Goal: Task Accomplishment & Management: Use online tool/utility

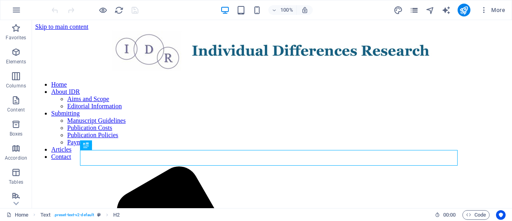
click at [413, 10] on icon "pages" at bounding box center [414, 10] width 9 height 9
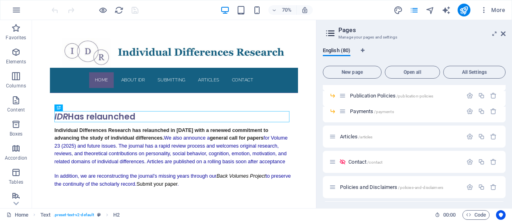
scroll to position [139, 0]
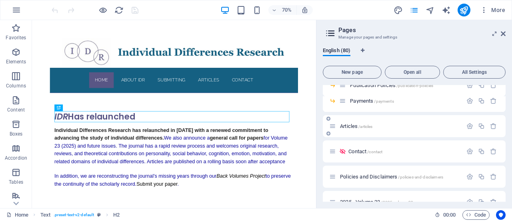
click at [351, 123] on span "Articles /articles" at bounding box center [356, 126] width 32 height 6
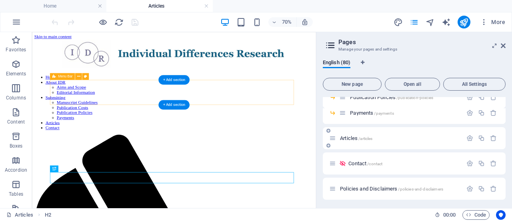
scroll to position [0, 0]
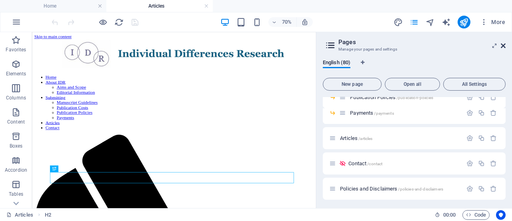
click at [504, 44] on icon at bounding box center [503, 45] width 5 height 6
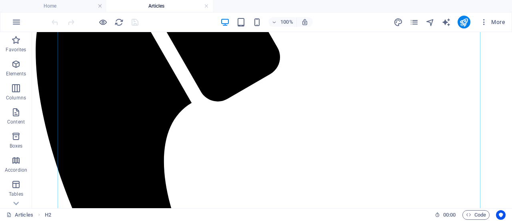
scroll to position [283, 0]
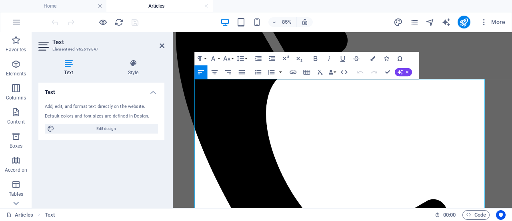
scroll to position [273, 0]
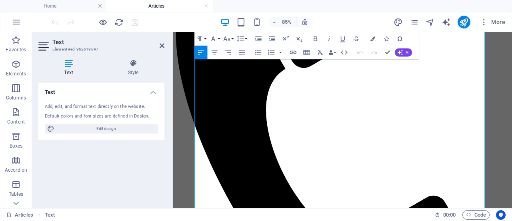
drag, startPoint x: 327, startPoint y: 119, endPoint x: 276, endPoint y: 123, distance: 50.9
copy span "(now available)"
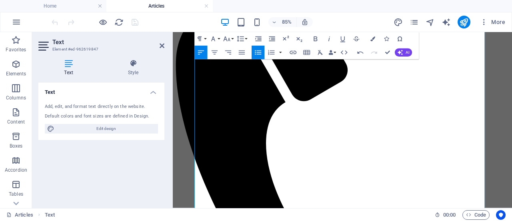
scroll to position [234, 0]
drag, startPoint x: 275, startPoint y: 200, endPoint x: 220, endPoint y: 200, distance: 55.3
drag, startPoint x: 223, startPoint y: 200, endPoint x: 274, endPoint y: 199, distance: 50.5
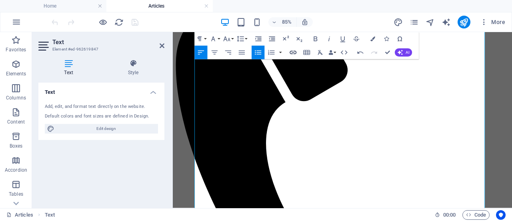
click at [295, 54] on icon "button" at bounding box center [293, 53] width 7 height 4
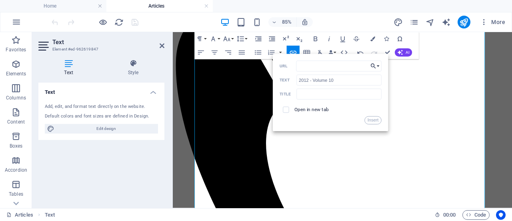
click at [378, 64] on button "Choose Link" at bounding box center [375, 65] width 13 height 11
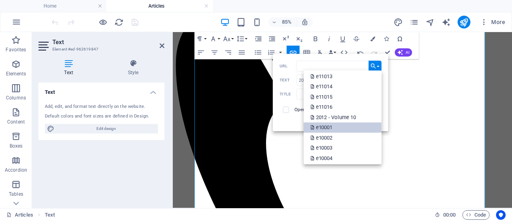
scroll to position [665, 0]
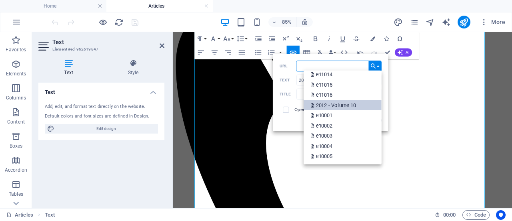
click at [340, 103] on p "2012 - Volume 10" at bounding box center [334, 105] width 47 height 10
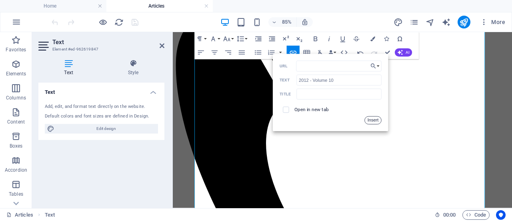
click at [374, 120] on button "Insert" at bounding box center [373, 120] width 17 height 8
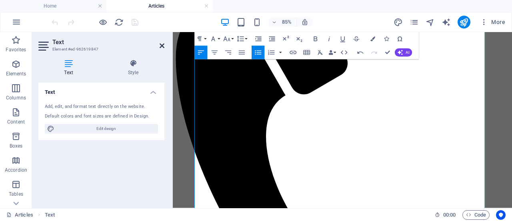
click at [164, 48] on icon at bounding box center [162, 45] width 5 height 6
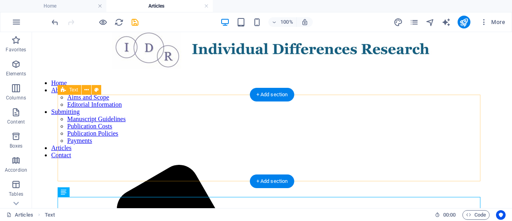
scroll to position [0, 0]
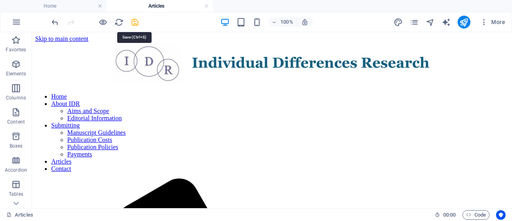
click at [134, 22] on icon "save" at bounding box center [135, 22] width 9 height 9
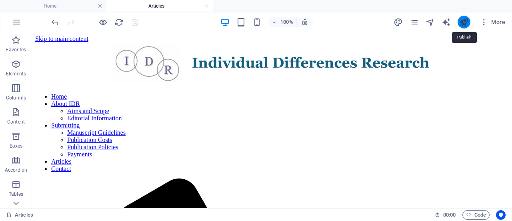
click at [465, 20] on icon "publish" at bounding box center [464, 22] width 9 height 9
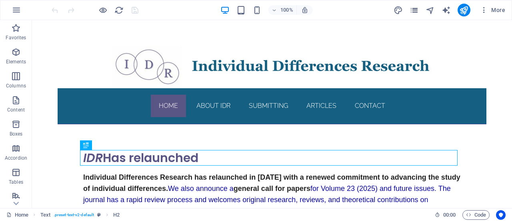
click at [420, 10] on span "pages" at bounding box center [415, 10] width 10 height 9
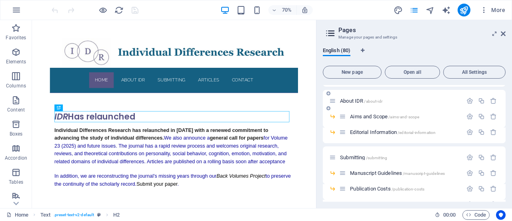
scroll to position [21, 0]
click at [372, 131] on span "Editorial Information /editorial-information" at bounding box center [393, 132] width 86 height 6
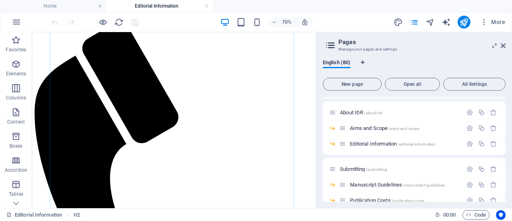
scroll to position [163, 0]
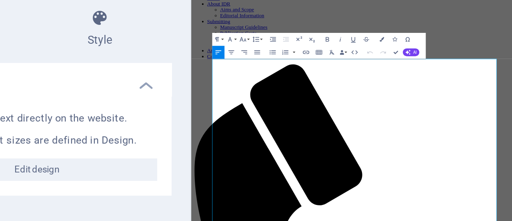
drag, startPoint x: 286, startPoint y: 195, endPoint x: 216, endPoint y: 193, distance: 70.1
click at [196, 72] on icon "button" at bounding box center [194, 71] width 3 height 3
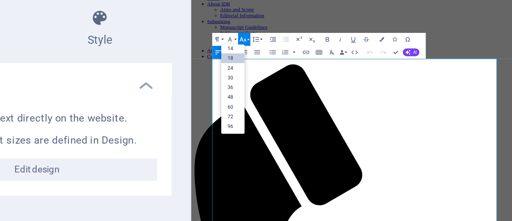
scroll to position [64, 0]
click at [189, 85] on link "24" at bounding box center [191, 85] width 10 height 4
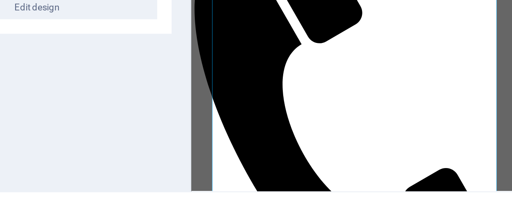
scroll to position [0, 0]
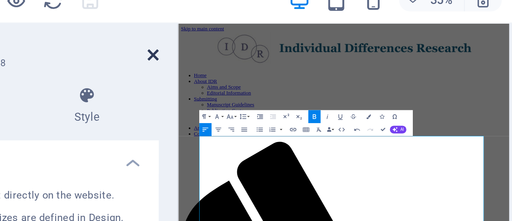
click at [162, 46] on icon at bounding box center [162, 45] width 5 height 6
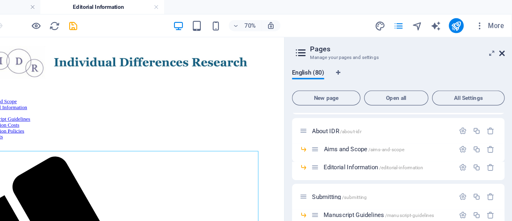
click at [503, 44] on icon at bounding box center [503, 45] width 5 height 6
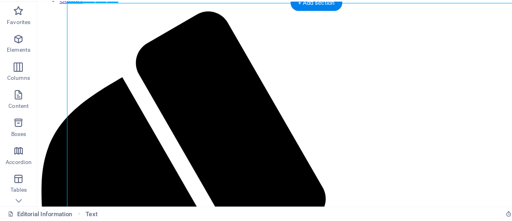
scroll to position [138, 0]
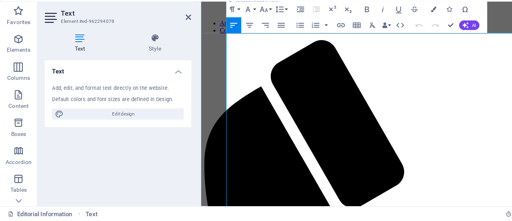
drag, startPoint x: 249, startPoint y: 123, endPoint x: 224, endPoint y: 125, distance: 25.7
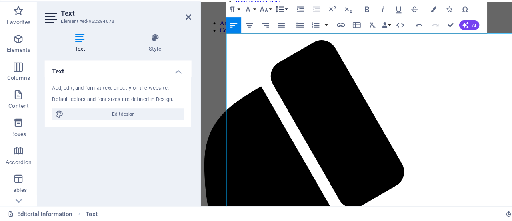
click at [247, 39] on button "Line Height" at bounding box center [241, 39] width 13 height 14
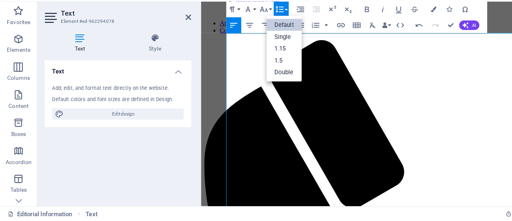
scroll to position [0, 0]
click at [233, 38] on button "Font Size" at bounding box center [228, 39] width 13 height 14
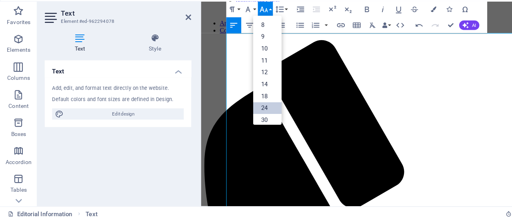
click at [225, 126] on link "24" at bounding box center [230, 124] width 24 height 10
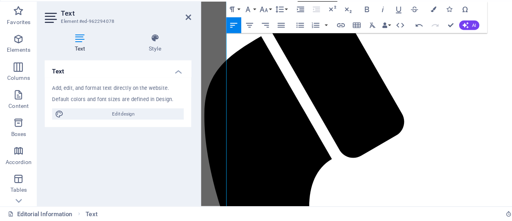
scroll to position [158, 0]
drag, startPoint x: 285, startPoint y: 97, endPoint x: 316, endPoint y: 98, distance: 30.8
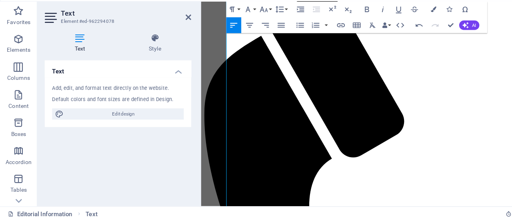
drag, startPoint x: 286, startPoint y: 98, endPoint x: 369, endPoint y: 96, distance: 82.9
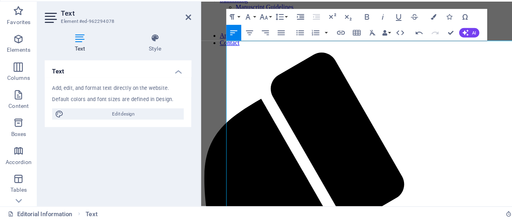
scroll to position [110, 0]
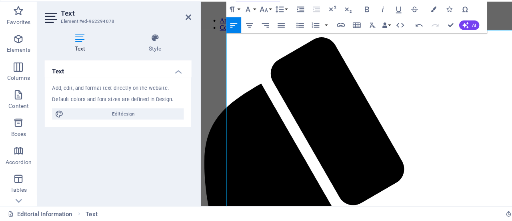
drag, startPoint x: 282, startPoint y: 147, endPoint x: 230, endPoint y: 147, distance: 52.5
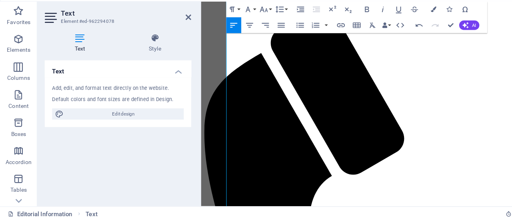
scroll to position [141, 0]
drag, startPoint x: 281, startPoint y: 115, endPoint x: 225, endPoint y: 113, distance: 56.9
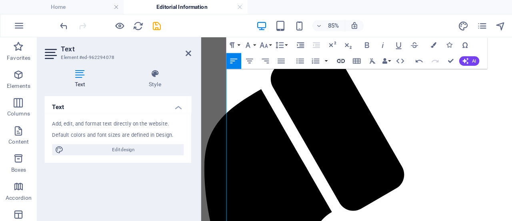
click at [294, 51] on icon "button" at bounding box center [293, 53] width 7 height 4
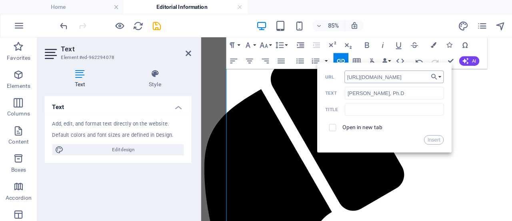
scroll to position [0, 159]
click at [305, 68] on input "[URL][DOMAIN_NAME]" at bounding box center [339, 65] width 86 height 11
click at [378, 119] on button "Insert" at bounding box center [373, 120] width 17 height 8
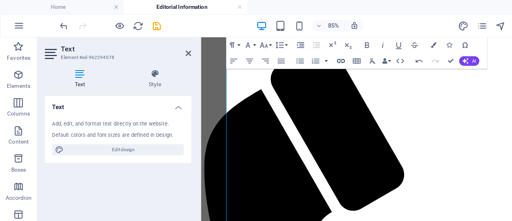
click at [290, 50] on icon "button" at bounding box center [293, 52] width 8 height 8
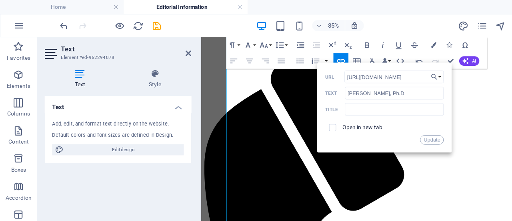
drag, startPoint x: 368, startPoint y: 66, endPoint x: 149, endPoint y: 49, distance: 220.1
click at [149, 49] on div "Text Element #ed-962294078 Text Style Text Add, edit, and format text directly …" at bounding box center [272, 120] width 480 height 176
type input "e"
type input "[URL][DOMAIN_NAME]"
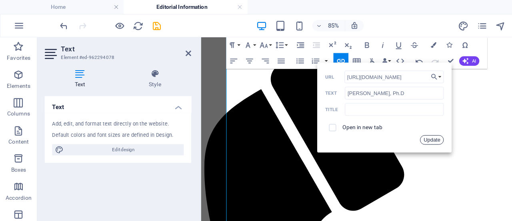
click at [368, 118] on button "Update" at bounding box center [372, 120] width 20 height 8
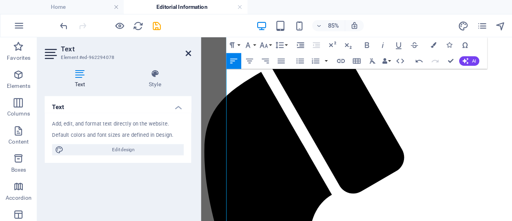
click at [162, 44] on icon at bounding box center [162, 45] width 5 height 6
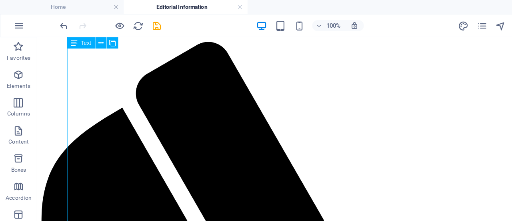
scroll to position [141, 0]
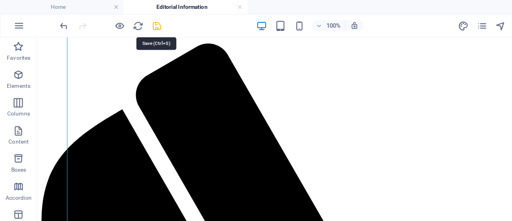
click at [135, 20] on icon "save" at bounding box center [135, 22] width 9 height 9
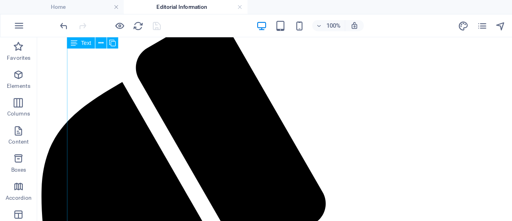
scroll to position [199, 0]
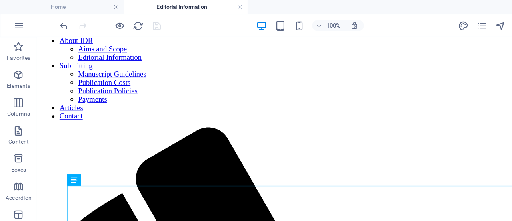
scroll to position [0, 0]
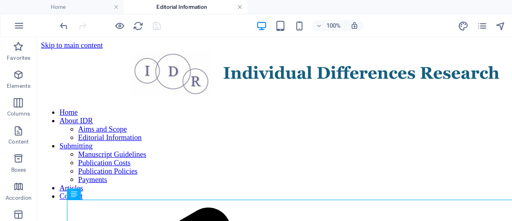
click at [206, 5] on link at bounding box center [206, 6] width 5 height 8
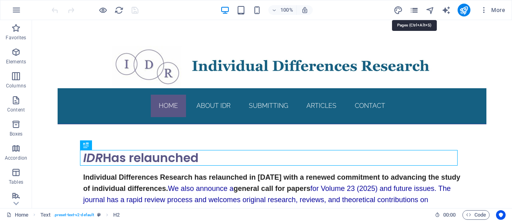
click at [413, 9] on icon "pages" at bounding box center [414, 10] width 9 height 9
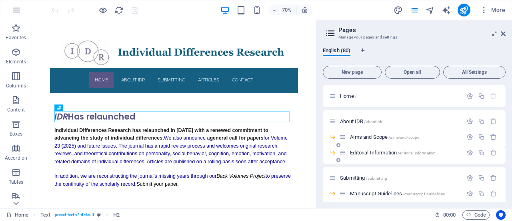
click at [368, 149] on div "Editorial Information /editorial-information" at bounding box center [401, 152] width 123 height 9
click at [365, 149] on span "Editorial Information /editorial-information" at bounding box center [393, 152] width 86 height 6
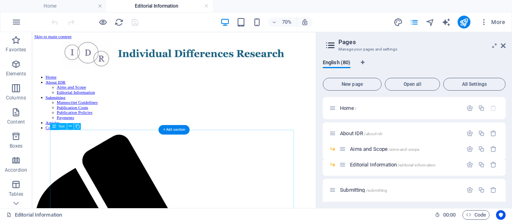
scroll to position [28, 0]
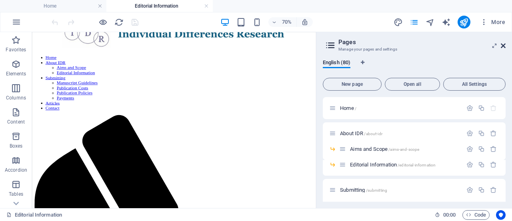
click at [504, 46] on icon at bounding box center [503, 45] width 5 height 6
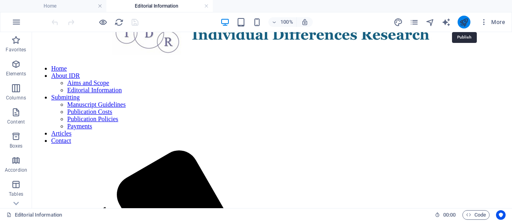
click at [464, 21] on icon "publish" at bounding box center [464, 22] width 9 height 9
